Goal: Task Accomplishment & Management: Manage account settings

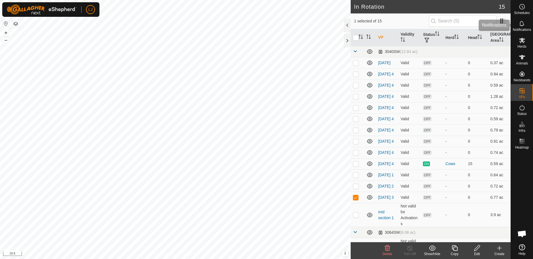
scroll to position [31, 0]
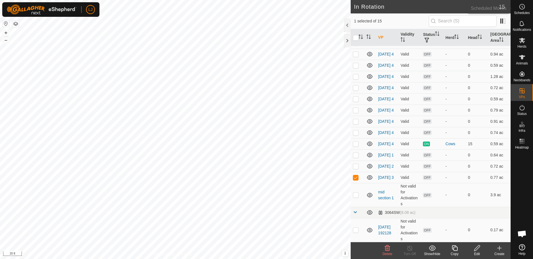
click at [522, 10] on es-schedule-vp-svg-icon at bounding box center [522, 6] width 10 height 9
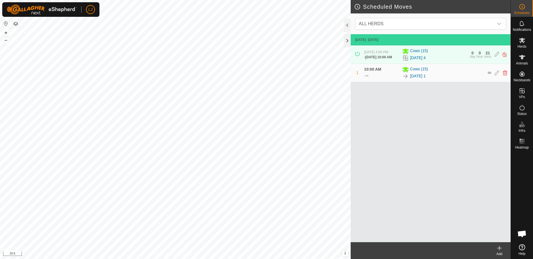
click at [497, 247] on icon at bounding box center [499, 247] width 7 height 7
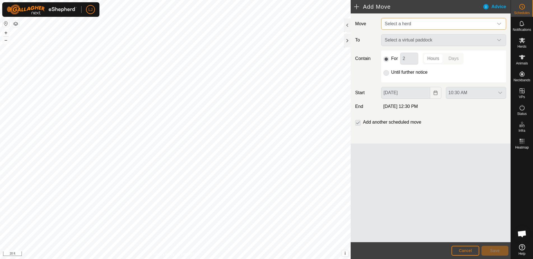
click at [407, 23] on span "Select a herd" at bounding box center [398, 23] width 26 height 5
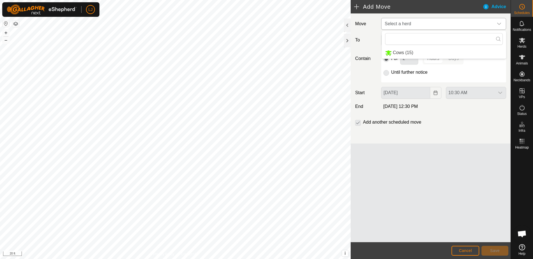
click at [429, 49] on li "Cows (15)" at bounding box center [444, 52] width 124 height 11
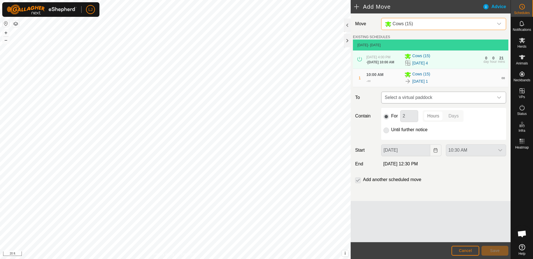
click at [461, 99] on span "Select a virtual paddock" at bounding box center [438, 97] width 111 height 11
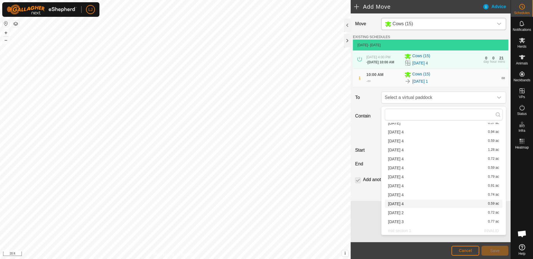
scroll to position [17, 0]
click at [424, 211] on li "[DATE] 2 0.72 ac" at bounding box center [444, 212] width 118 height 8
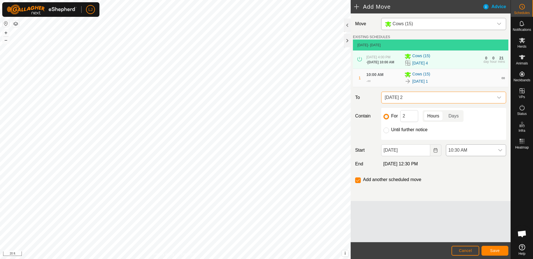
click at [472, 153] on span "10:30 AM" at bounding box center [470, 150] width 48 height 11
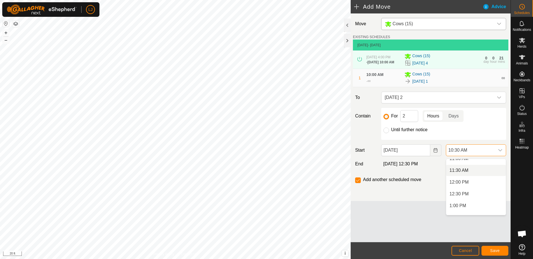
scroll to position [266, 0]
click at [478, 184] on li "12:00 PM" at bounding box center [476, 181] width 60 height 11
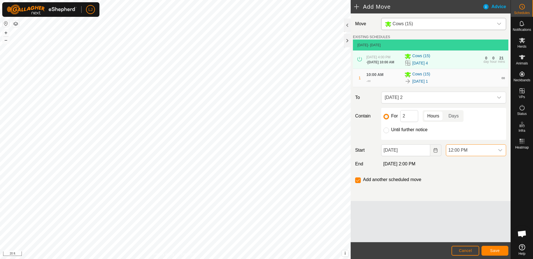
scroll to position [247, 0]
click at [492, 249] on span "Save" at bounding box center [495, 250] width 10 height 4
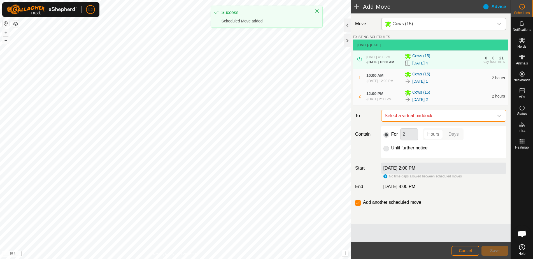
click at [454, 120] on span "Select a virtual paddock" at bounding box center [438, 115] width 111 height 11
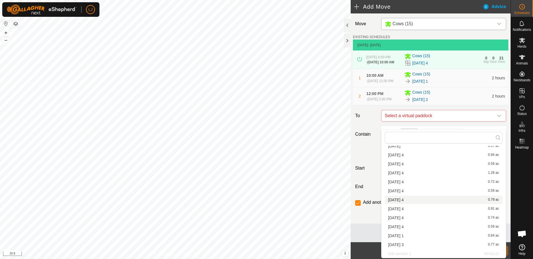
scroll to position [17, 0]
click at [451, 247] on li "[DATE] 3 0.77 ac" at bounding box center [444, 244] width 118 height 8
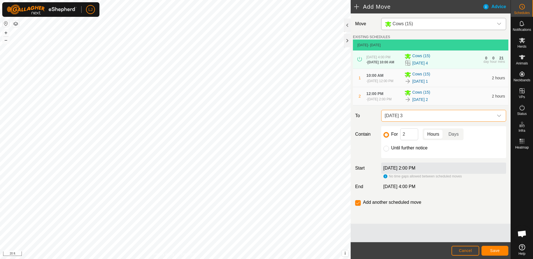
click at [496, 253] on button "Save" at bounding box center [494, 251] width 27 height 10
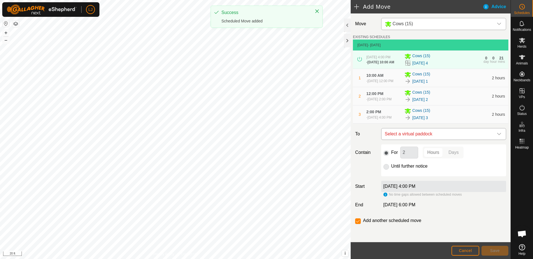
click at [418, 139] on span "Select a virtual paddock" at bounding box center [438, 133] width 111 height 11
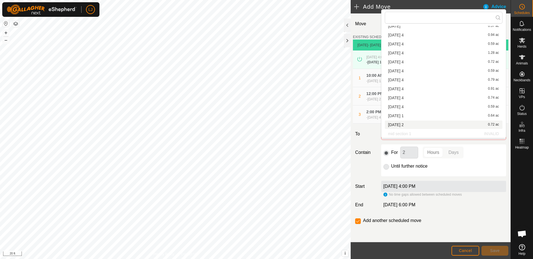
click at [474, 192] on div "[DATE] 4:00 PM" at bounding box center [443, 186] width 125 height 11
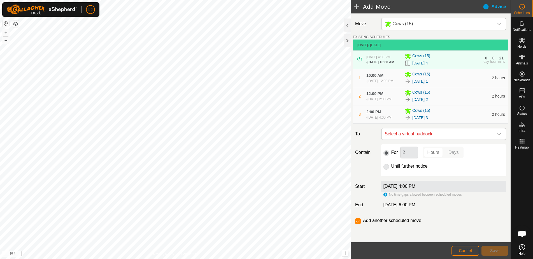
scroll to position [3, 0]
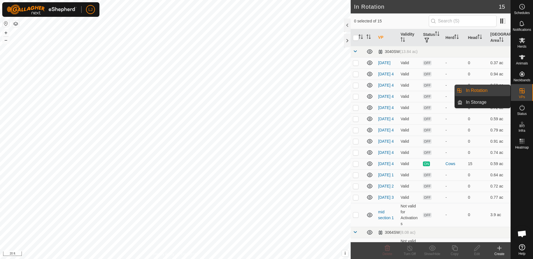
click at [488, 90] on link "In Rotation" at bounding box center [486, 90] width 48 height 11
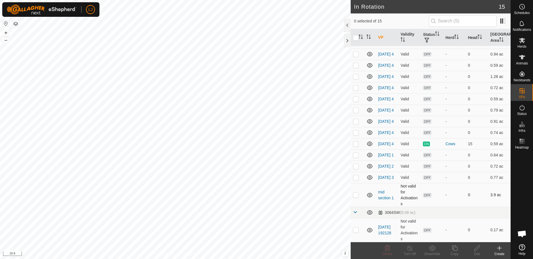
scroll to position [31, 0]
click at [357, 154] on p-checkbox at bounding box center [356, 155] width 6 height 4
click at [355, 153] on p-checkbox at bounding box center [356, 155] width 6 height 4
checkbox input "false"
click at [357, 176] on p-checkbox at bounding box center [356, 177] width 6 height 4
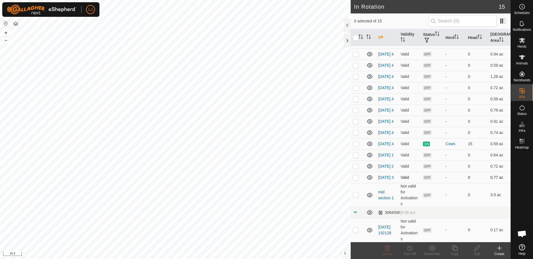
checkbox input "true"
click at [456, 250] on icon at bounding box center [455, 248] width 6 height 6
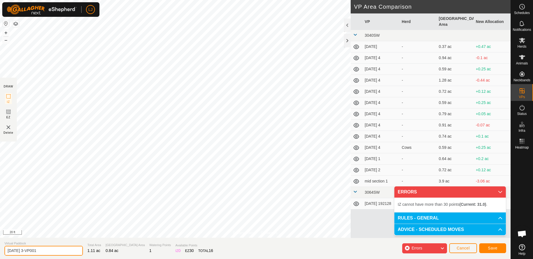
drag, startPoint x: 29, startPoint y: 250, endPoint x: 80, endPoint y: 251, distance: 51.0
click at [78, 252] on section "Virtual Paddock [DATE] 3-VP001 Total Area 1.11 ac Grazing Area 0.84 ac Watering…" at bounding box center [255, 247] width 511 height 21
type input "[DATE] 4"
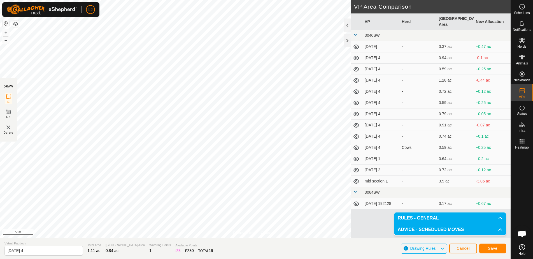
click at [497, 250] on button "Save" at bounding box center [492, 248] width 27 height 10
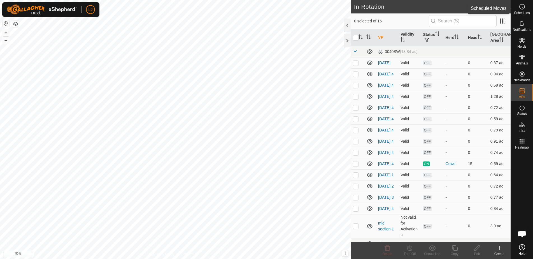
click at [518, 13] on span "Schedules" at bounding box center [522, 12] width 16 height 3
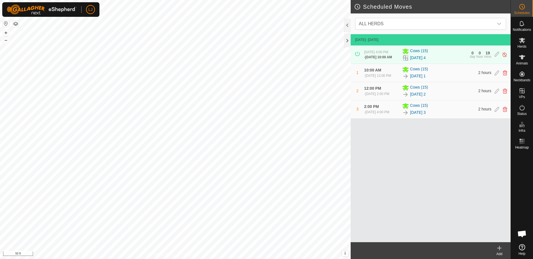
click at [500, 251] on icon at bounding box center [499, 247] width 7 height 7
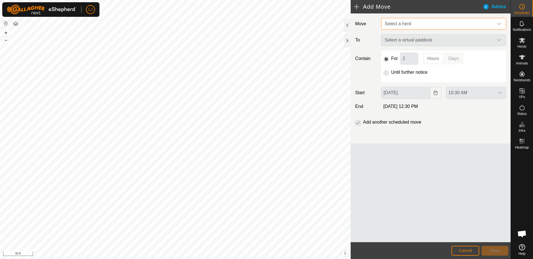
drag, startPoint x: 405, startPoint y: 24, endPoint x: 410, endPoint y: 28, distance: 7.0
click at [404, 24] on span "Select a herd" at bounding box center [398, 23] width 26 height 5
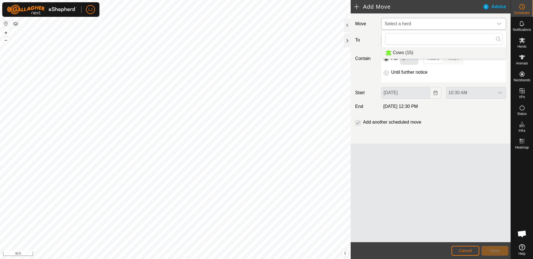
click at [411, 49] on li "Cows (15)" at bounding box center [444, 52] width 124 height 11
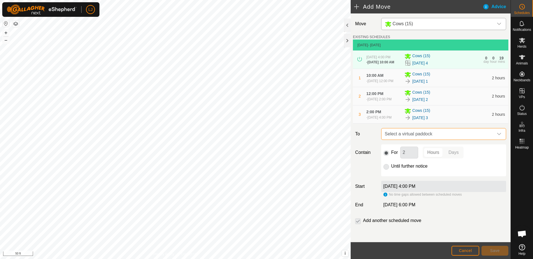
click at [448, 139] on span "Select a virtual paddock" at bounding box center [438, 133] width 111 height 11
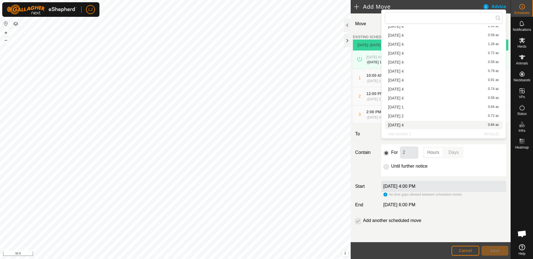
click at [428, 126] on li "[DATE] 4 0.84 ac" at bounding box center [444, 125] width 118 height 8
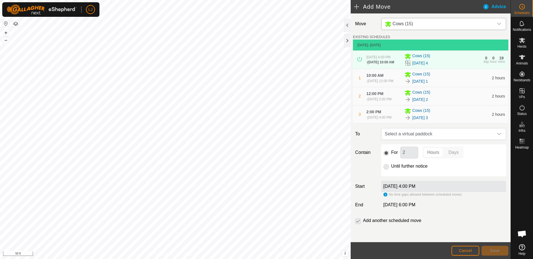
scroll to position [26, 0]
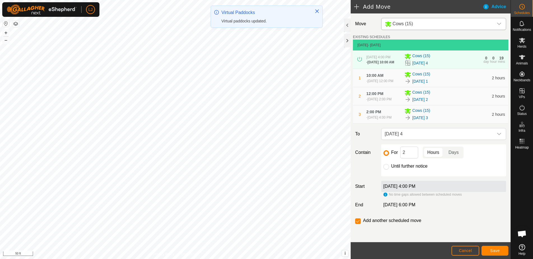
drag, startPoint x: 386, startPoint y: 178, endPoint x: 393, endPoint y: 180, distance: 6.6
click at [387, 169] on input "Until further notice" at bounding box center [386, 167] width 6 height 6
radio input "true"
checkbox input "false"
click at [489, 248] on button "Save" at bounding box center [494, 251] width 27 height 10
